Goal: Information Seeking & Learning: Learn about a topic

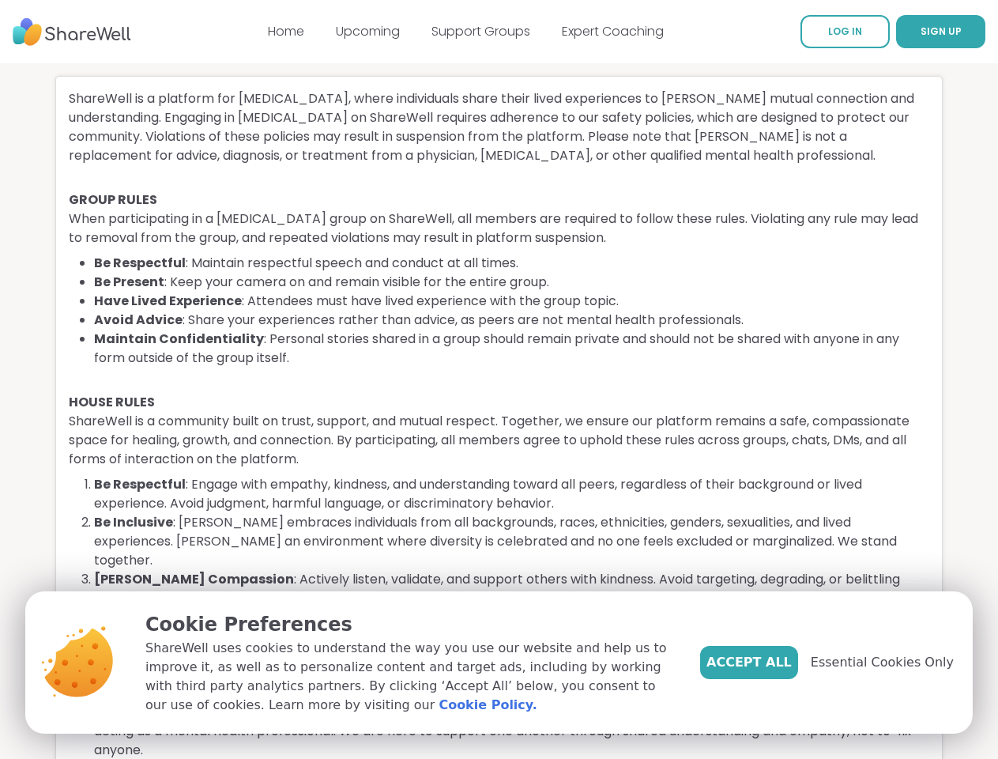
click at [499, 367] on li "Maintain Confidentiality : Personal stories shared in a group should remain pri…" at bounding box center [511, 349] width 835 height 38
click at [921, 32] on span "SIGN UP" at bounding box center [941, 30] width 41 height 13
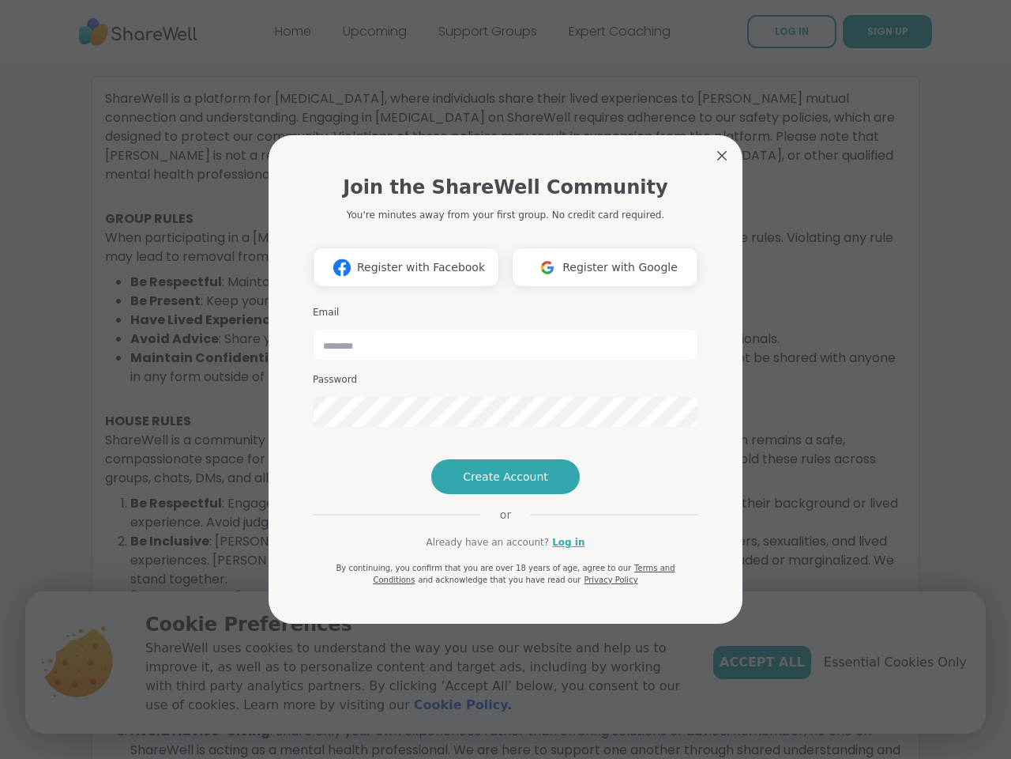
click at [891, 662] on span "Essential Cookies Only" at bounding box center [895, 662] width 143 height 19
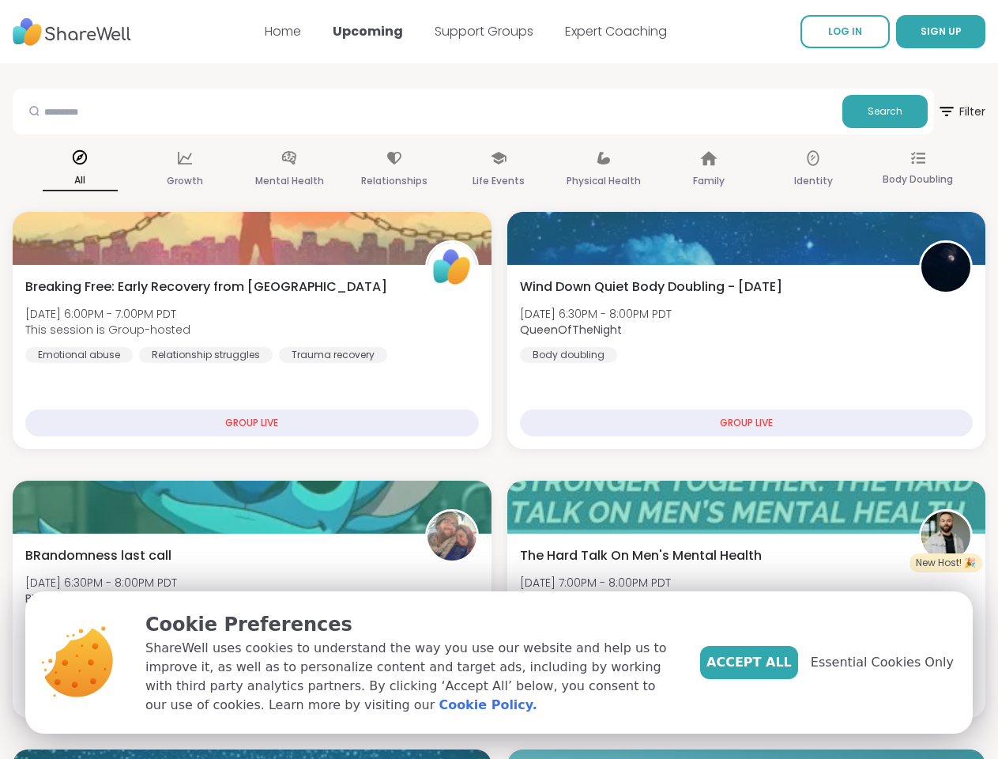
click at [921, 32] on span "SIGN UP" at bounding box center [941, 30] width 41 height 13
click at [937, 111] on span "Filter" at bounding box center [961, 111] width 48 height 38
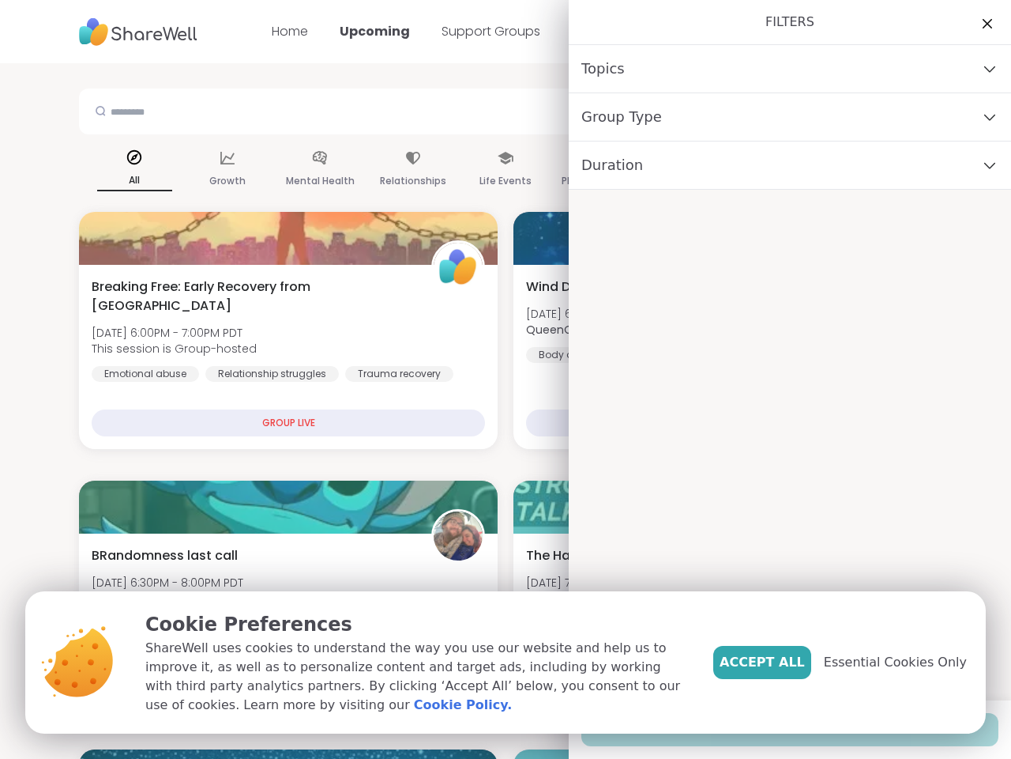
click at [133, 170] on div "All" at bounding box center [134, 170] width 75 height 58
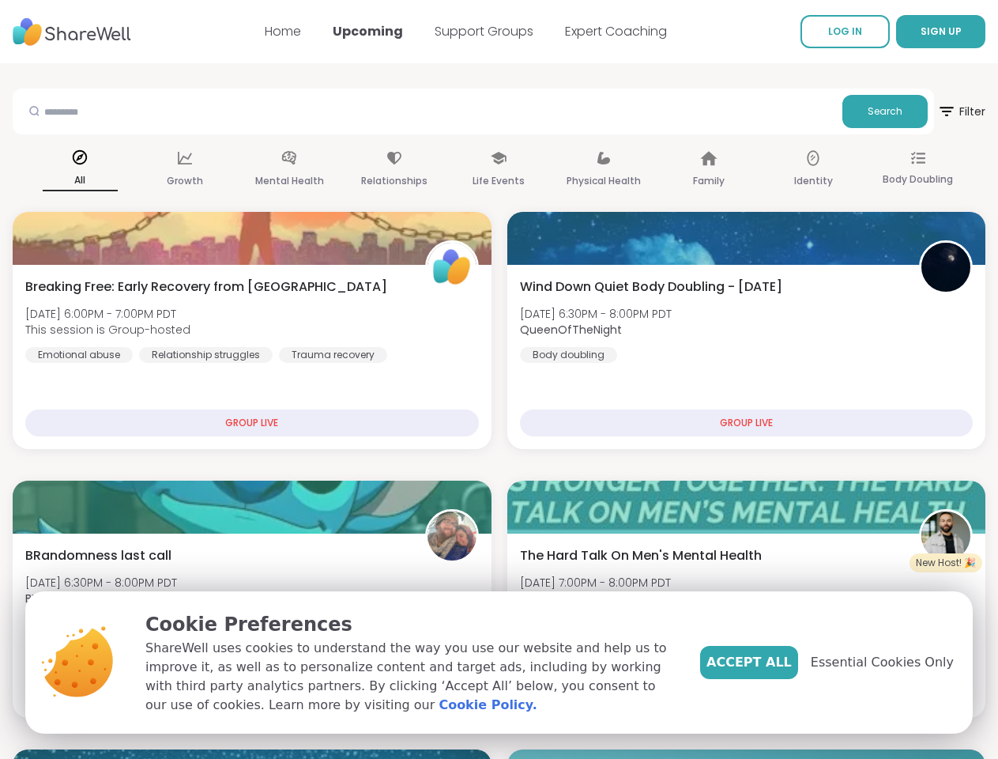
click at [921, 32] on span "SIGN UP" at bounding box center [941, 30] width 41 height 13
